Goal: Information Seeking & Learning: Learn about a topic

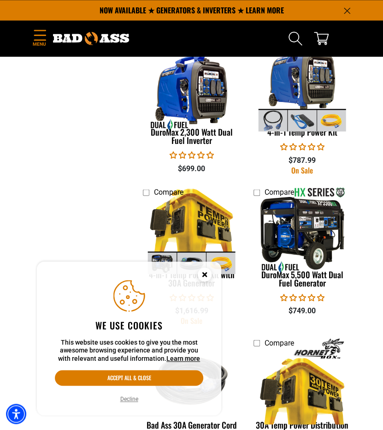
scroll to position [461, 0]
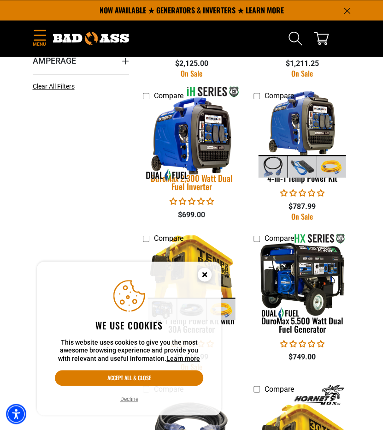
click at [194, 176] on img at bounding box center [191, 133] width 108 height 97
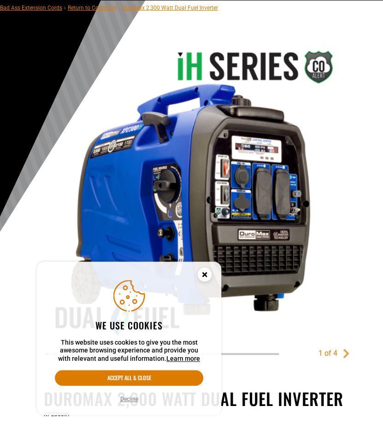
scroll to position [92, 0]
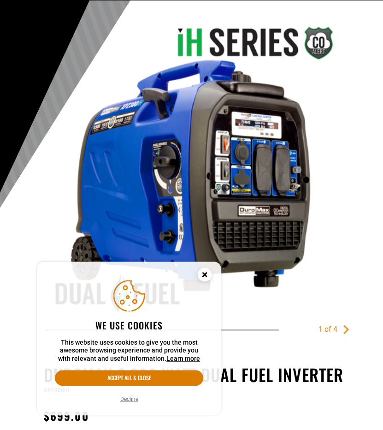
click at [204, 273] on icon "Cookie Consent" at bounding box center [204, 274] width 3 height 3
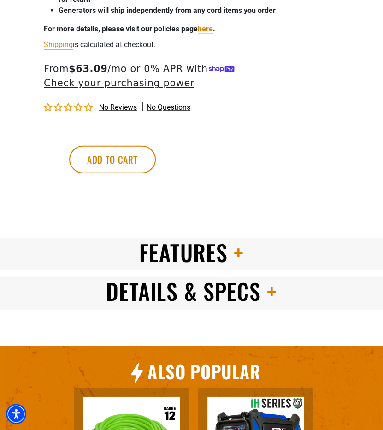
scroll to position [738, 0]
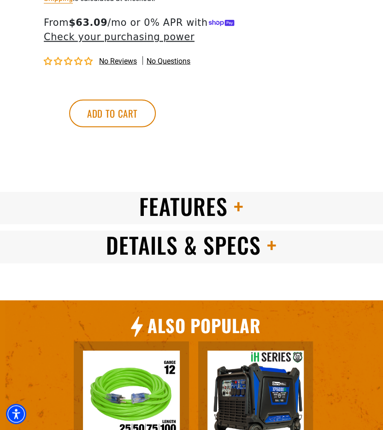
click at [188, 231] on span "Details & Specs" at bounding box center [183, 244] width 155 height 33
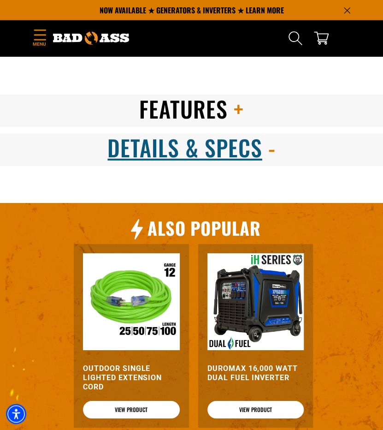
scroll to position [830, 0]
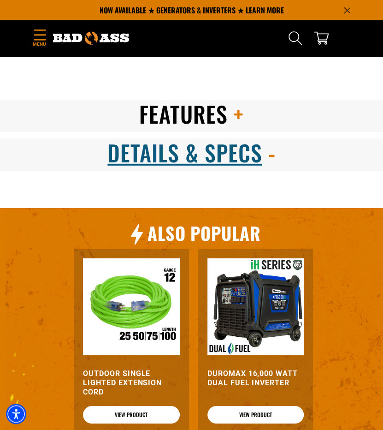
click at [196, 97] on span "Features" at bounding box center [183, 113] width 89 height 33
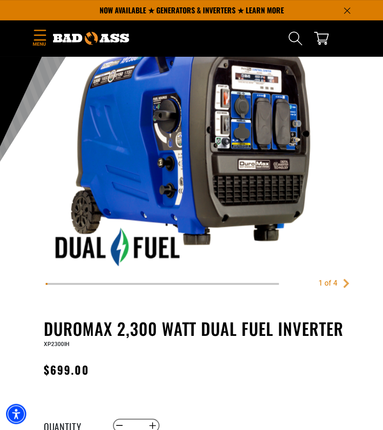
scroll to position [92, 0]
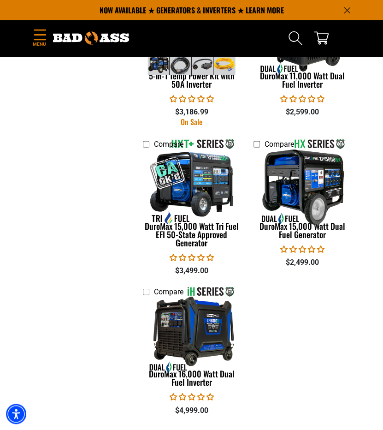
scroll to position [1707, 0]
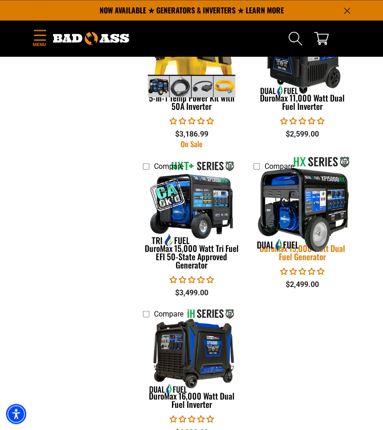
click at [304, 209] on img at bounding box center [302, 203] width 108 height 97
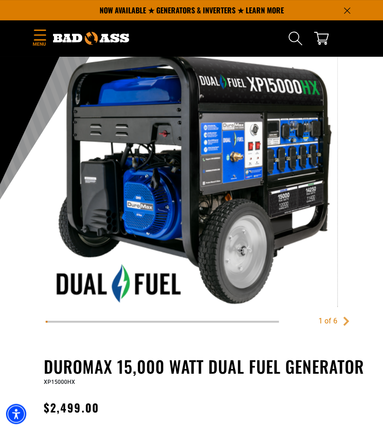
scroll to position [92, 0]
